Goal: Transaction & Acquisition: Book appointment/travel/reservation

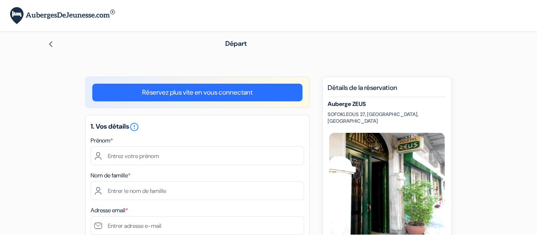
click at [144, 146] on input "text" at bounding box center [198, 155] width 214 height 19
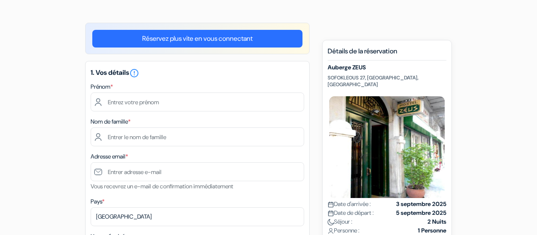
scroll to position [54, 0]
type input "Emmanuel"
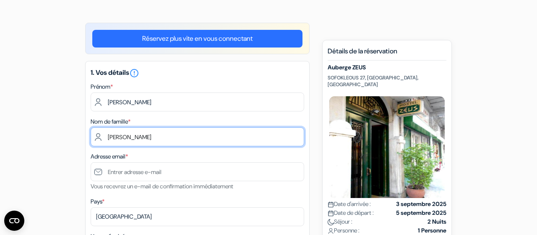
type input "Jacquemain"
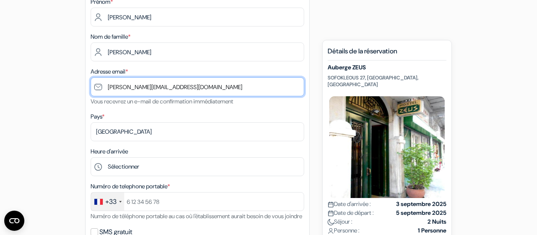
scroll to position [149, 0]
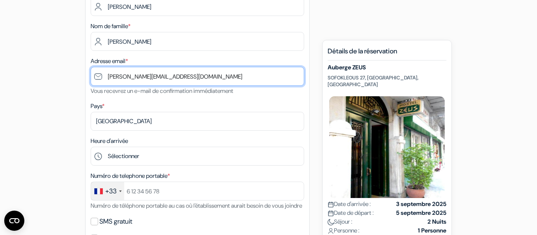
type input "[PERSON_NAME][EMAIL_ADDRESS][DOMAIN_NAME]"
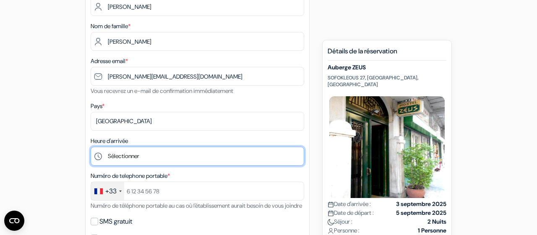
click at [91, 147] on select "Sélectionner 1:00 2:00 3:00 4:00 5:00 6:00 7:00 8:00 9:00 10:00 11:00 12:00 13:…" at bounding box center [198, 156] width 214 height 19
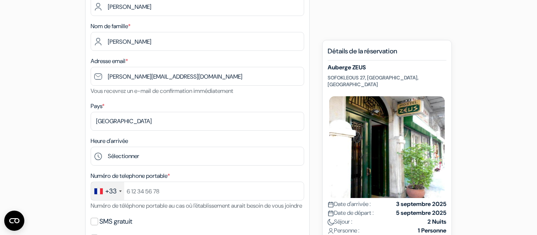
click at [63, 144] on div "add_box Auberge ZEUS SOFOKLEOUS 27, Athènes, Grèce Détails de l'établissement d…" at bounding box center [268, 235] width 479 height 616
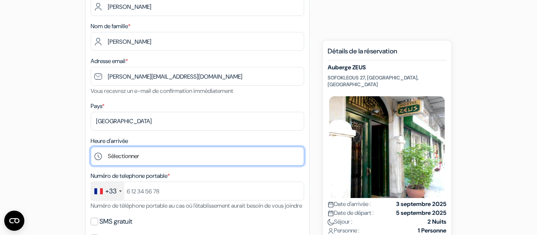
click at [91, 147] on select "Sélectionner 1:00 2:00 3:00 4:00 5:00 6:00 7:00 8:00 9:00 10:00 11:00 12:00 13:…" at bounding box center [198, 156] width 214 height 19
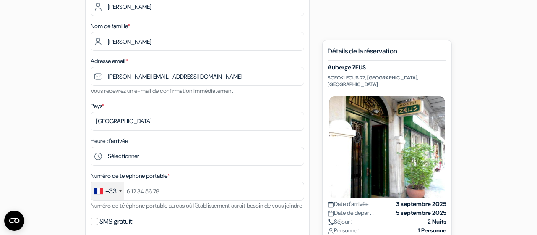
click at [55, 115] on div "add_box Auberge ZEUS SOFOKLEOUS 27, Athènes, Grèce Détails de l'établissement d…" at bounding box center [268, 235] width 479 height 616
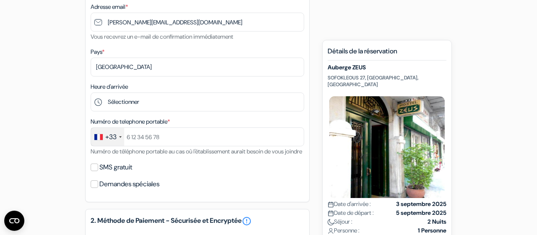
scroll to position [204, 0]
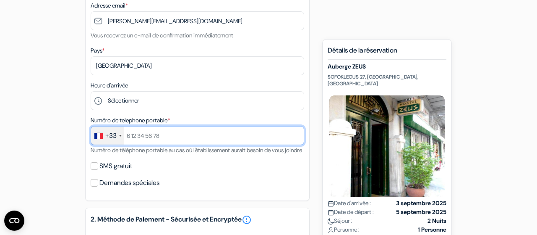
click at [136, 140] on input "text" at bounding box center [198, 135] width 214 height 19
type input "652303140"
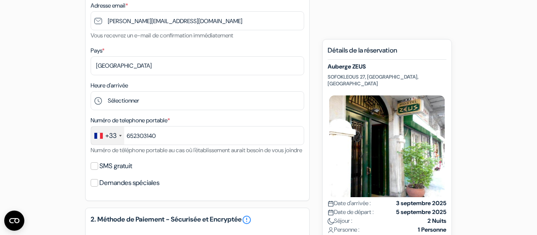
click at [73, 144] on div "add_box Auberge ZEUS SOFOKLEOUS 27, Athènes, Grèce Détails de l'établissement d…" at bounding box center [268, 180] width 479 height 616
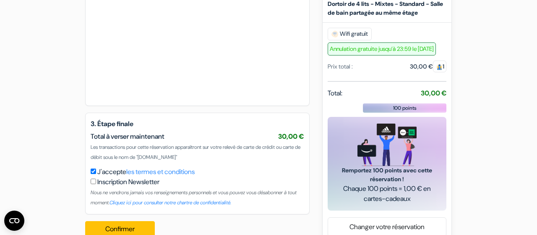
scroll to position [476, 0]
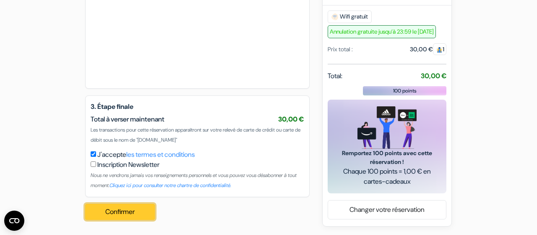
click at [119, 211] on button "Confirmer Loading..." at bounding box center [120, 212] width 70 height 16
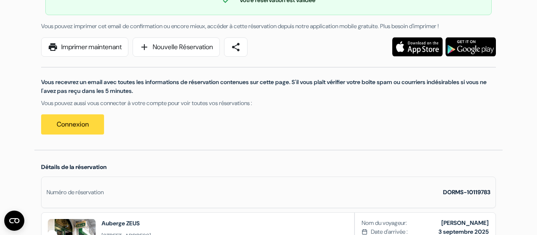
scroll to position [70, 0]
